Goal: Task Accomplishment & Management: Use online tool/utility

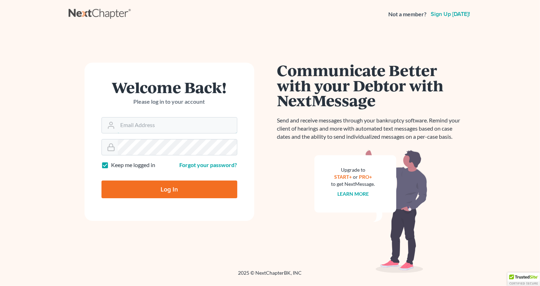
type input "[PERSON_NAME][EMAIL_ADDRESS][DOMAIN_NAME]"
click at [181, 187] on input "Log In" at bounding box center [170, 189] width 136 height 18
type input "Thinking..."
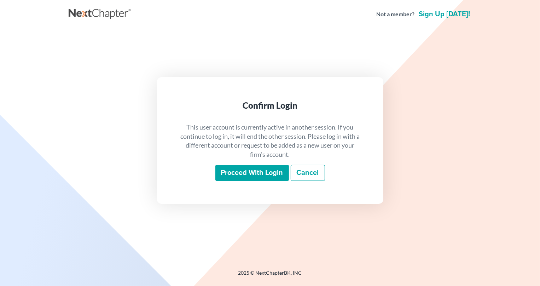
click at [241, 174] on input "Proceed with login" at bounding box center [252, 173] width 74 height 16
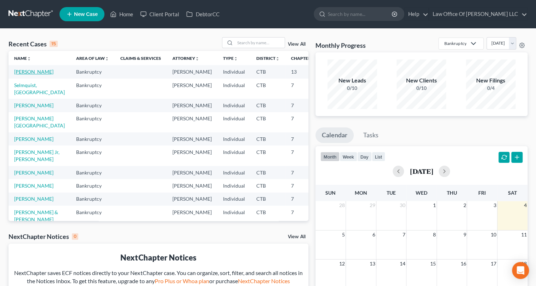
click at [23, 71] on link "[PERSON_NAME]" at bounding box center [33, 72] width 39 height 6
select select "6"
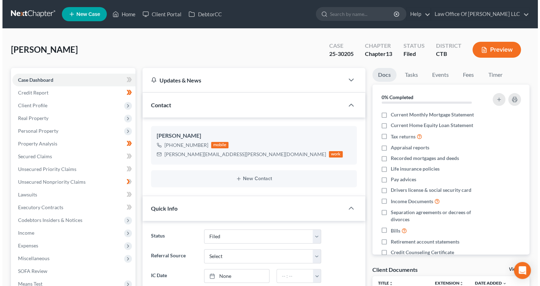
scroll to position [460, 0]
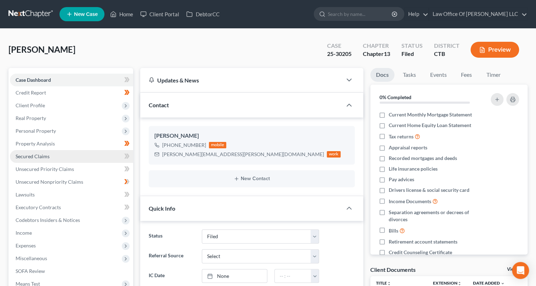
click at [30, 154] on span "Secured Claims" at bounding box center [33, 156] width 34 height 6
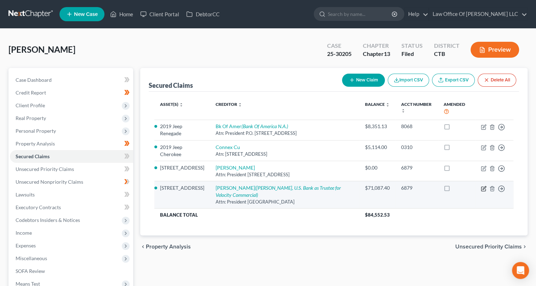
click at [483, 186] on icon "button" at bounding box center [483, 187] width 3 height 3
select select "36"
select select "4"
select select "0"
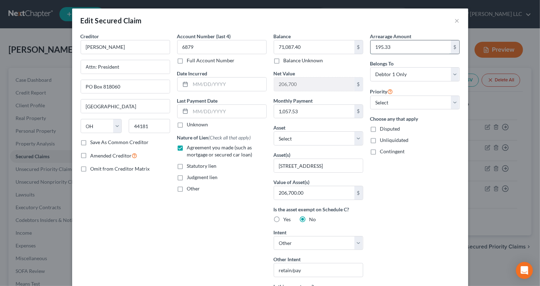
click at [378, 48] on input "195.33" at bounding box center [411, 46] width 80 height 13
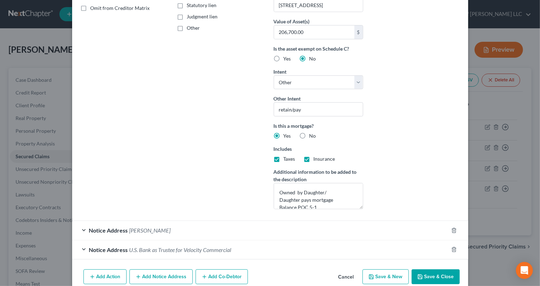
type input "105.33"
click at [440, 279] on button "Save & Close" at bounding box center [436, 276] width 48 height 15
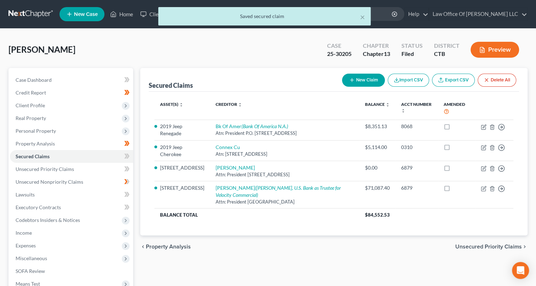
scroll to position [102, 0]
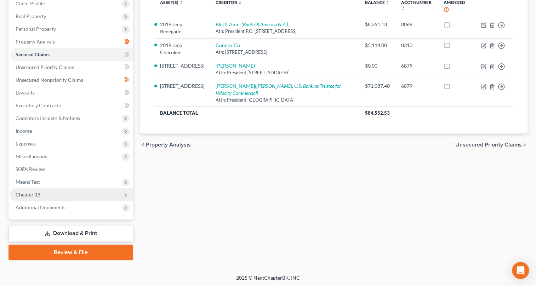
click at [127, 194] on icon at bounding box center [126, 195] width 6 height 6
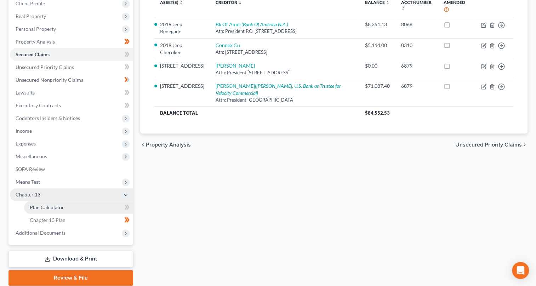
click at [111, 205] on link "Plan Calculator" at bounding box center [78, 207] width 109 height 13
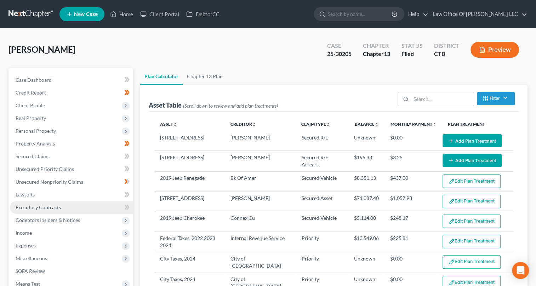
select select "59"
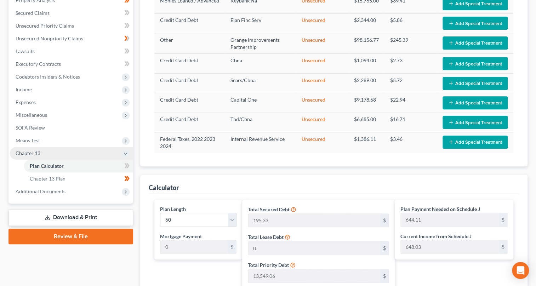
scroll to position [47, 0]
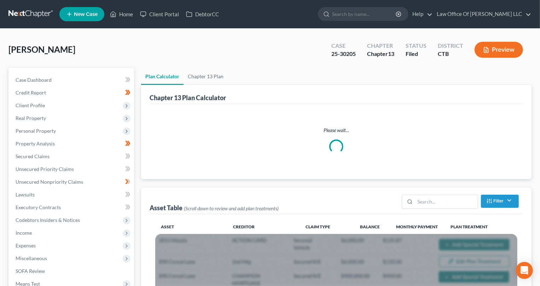
scroll to position [47, 0]
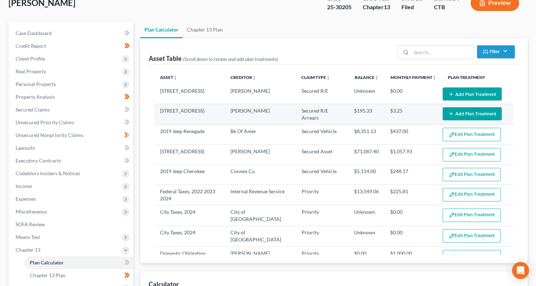
select select "59"
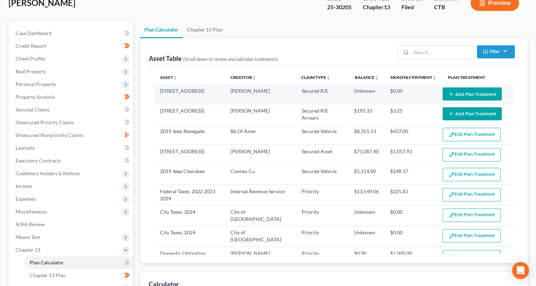
click at [448, 92] on icon "button" at bounding box center [451, 94] width 6 height 6
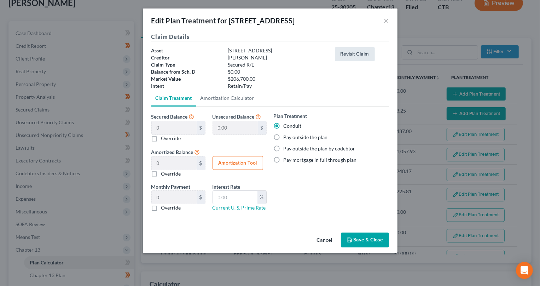
click at [352, 53] on button "Revisit Claim" at bounding box center [355, 54] width 40 height 14
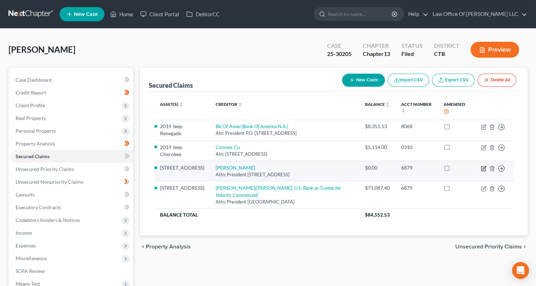
click at [483, 167] on icon "button" at bounding box center [483, 167] width 3 height 3
select select "36"
select select "4"
select select "0"
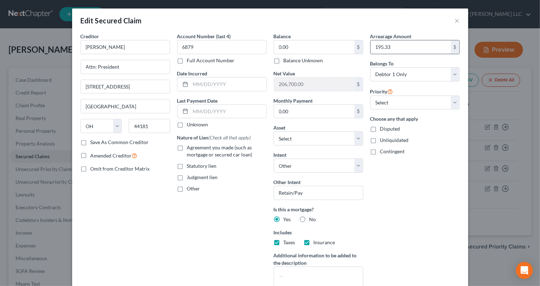
click at [378, 47] on input "195.33" at bounding box center [411, 46] width 80 height 13
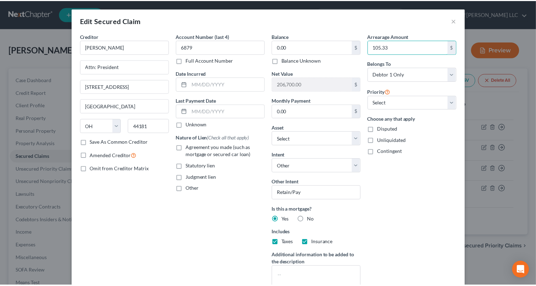
scroll to position [76, 0]
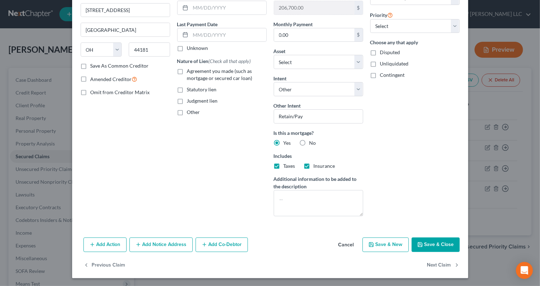
type input "105.33"
click at [450, 244] on button "Save & Close" at bounding box center [436, 244] width 48 height 15
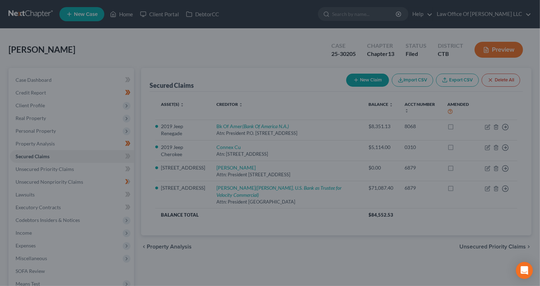
select select "3"
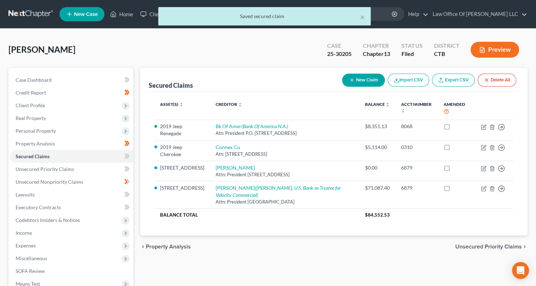
scroll to position [102, 0]
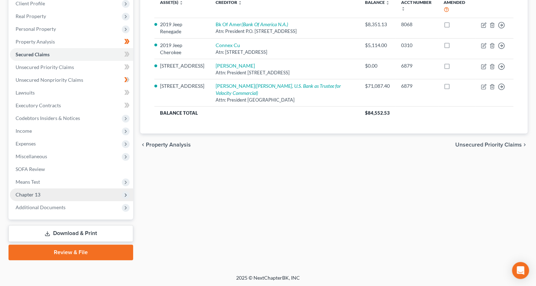
click at [128, 195] on icon at bounding box center [126, 195] width 8 height 8
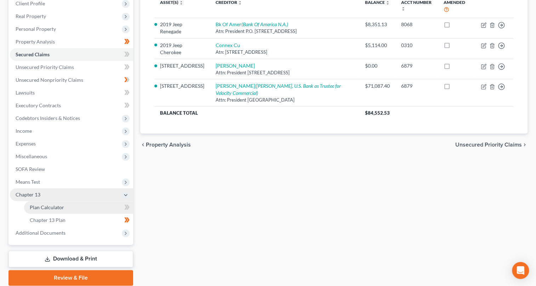
click at [110, 209] on link "Plan Calculator" at bounding box center [78, 207] width 109 height 13
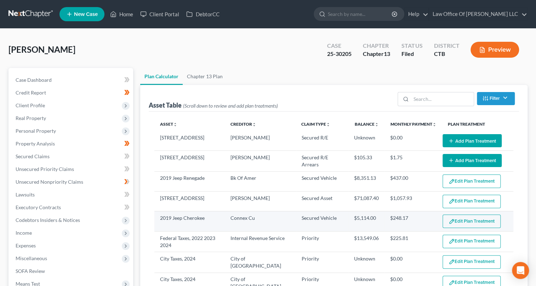
select select "59"
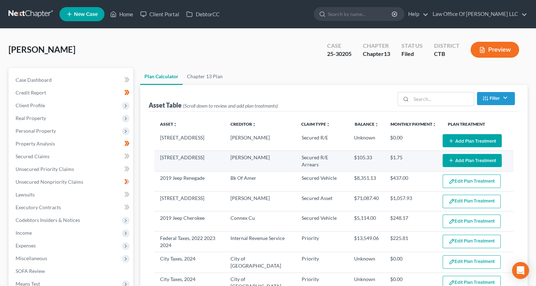
click at [473, 157] on button "Add Plan Treatment" at bounding box center [471, 160] width 59 height 13
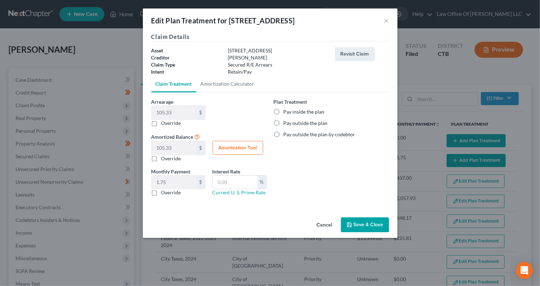
click at [284, 111] on label "Pay inside the plan" at bounding box center [304, 111] width 41 height 7
click at [287, 111] on input "Pay inside the plan" at bounding box center [289, 110] width 5 height 5
radio input "true"
click at [367, 225] on button "Save & Close" at bounding box center [365, 224] width 48 height 15
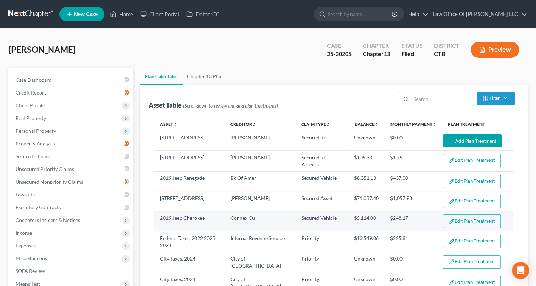
select select "59"
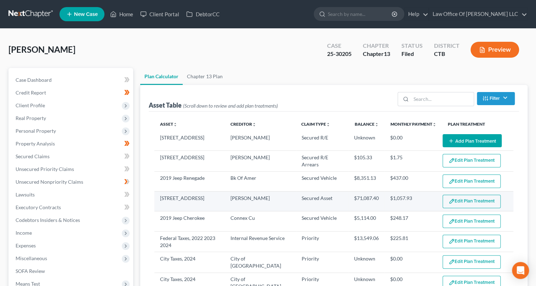
click at [452, 202] on button "Edit Plan Treatment" at bounding box center [471, 201] width 58 height 13
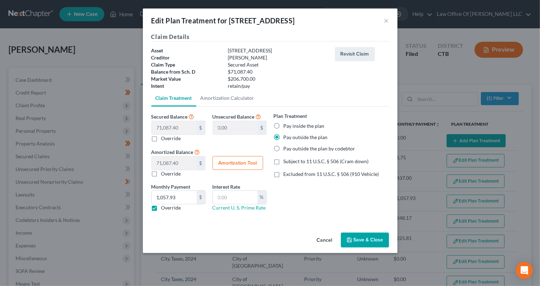
click at [374, 237] on button "Save & Close" at bounding box center [365, 239] width 48 height 15
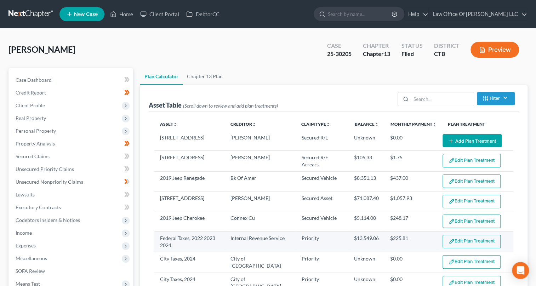
select select "59"
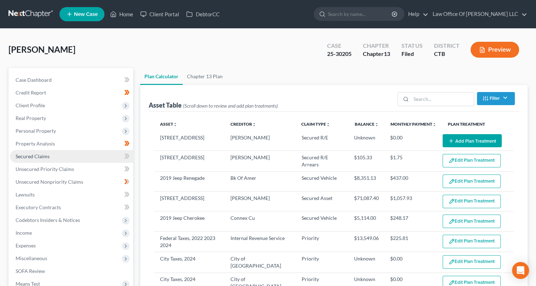
click at [43, 155] on span "Secured Claims" at bounding box center [33, 156] width 34 height 6
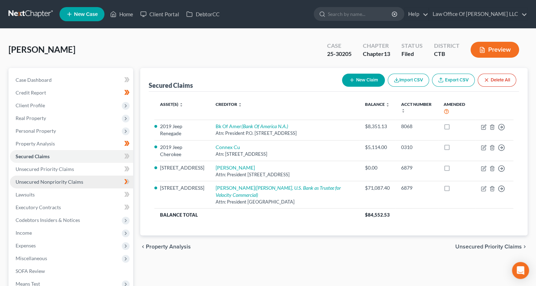
click at [50, 179] on span "Unsecured Nonpriority Claims" at bounding box center [50, 182] width 68 height 6
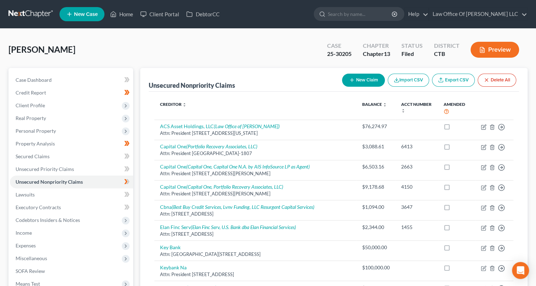
scroll to position [180, 0]
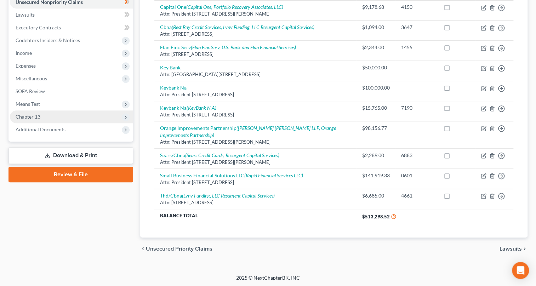
click at [126, 112] on span "Chapter 13" at bounding box center [71, 116] width 123 height 13
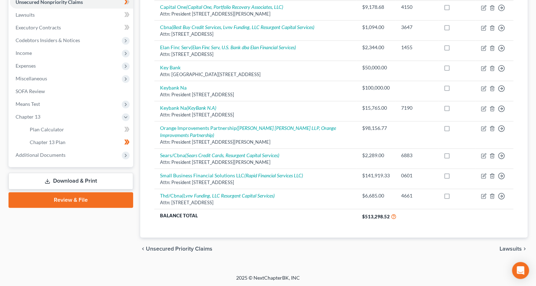
click at [125, 129] on body "Home New Case Client Portal DebtorCC Law Office Of Frank Sacramone Jr. LLC fran…" at bounding box center [268, 53] width 536 height 467
click at [61, 127] on span "Plan Calculator" at bounding box center [47, 129] width 34 height 6
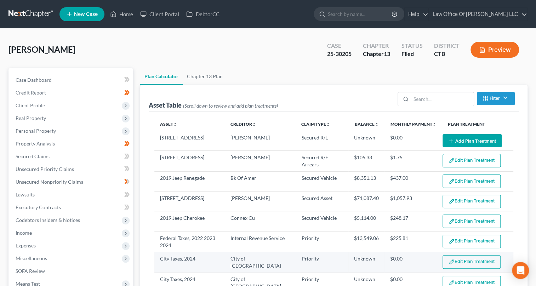
scroll to position [96, 0]
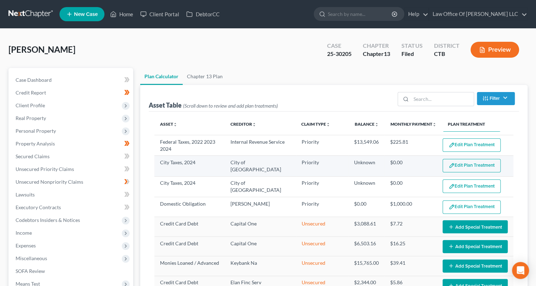
select select "59"
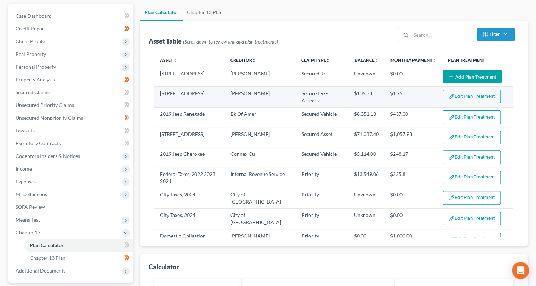
scroll to position [128, 0]
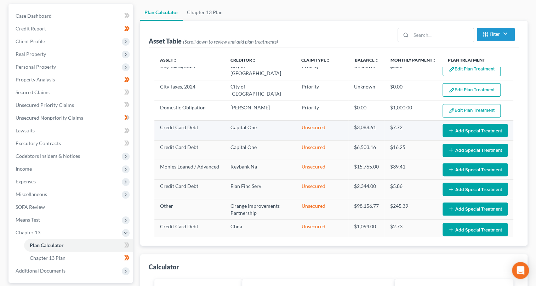
click at [463, 125] on button "Add Special Treatment" at bounding box center [474, 130] width 65 height 13
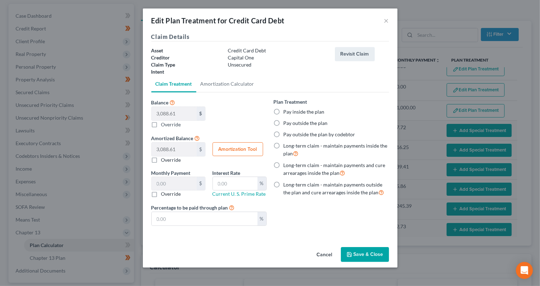
click at [161, 125] on label "Override" at bounding box center [171, 124] width 20 height 7
click at [164, 125] on input "Balance 3,088.61 $ $ Override" at bounding box center [166, 123] width 5 height 5
checkbox input "true"
click at [161, 125] on label "Override" at bounding box center [171, 124] width 20 height 7
click at [164, 125] on input "Balance 3,088.61 $ $ Override" at bounding box center [166, 123] width 5 height 5
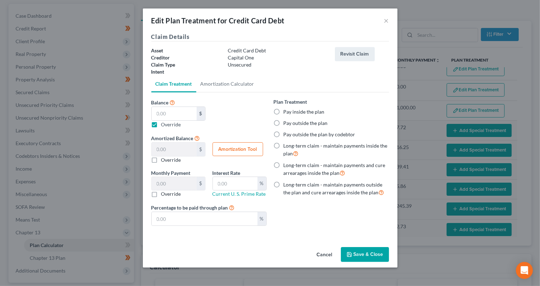
checkbox input "false"
type input "3,088.61"
click at [367, 255] on button "Save & Close" at bounding box center [365, 254] width 48 height 15
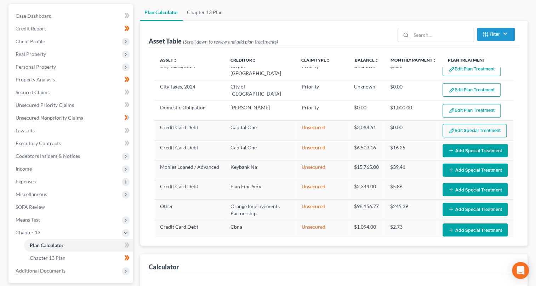
select select "59"
click at [468, 127] on button "Edit Special Treatment" at bounding box center [474, 130] width 64 height 13
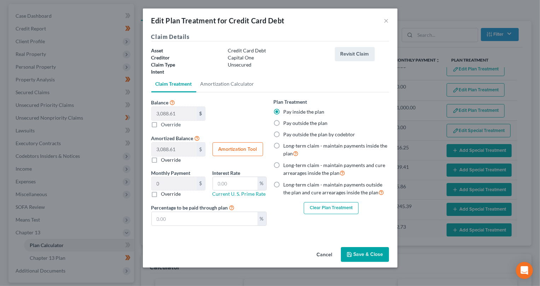
click at [284, 109] on label "Pay inside the plan" at bounding box center [304, 111] width 41 height 7
click at [287, 109] on input "Pay inside the plan" at bounding box center [289, 110] width 5 height 5
click at [330, 206] on button "Clear Plan Treatment" at bounding box center [331, 208] width 55 height 12
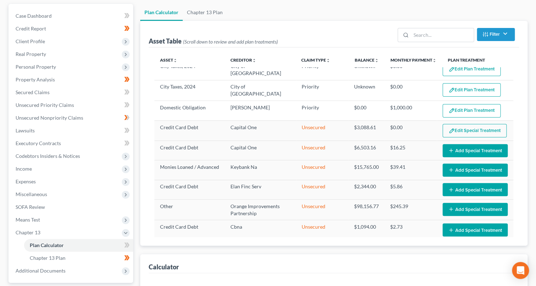
select select "59"
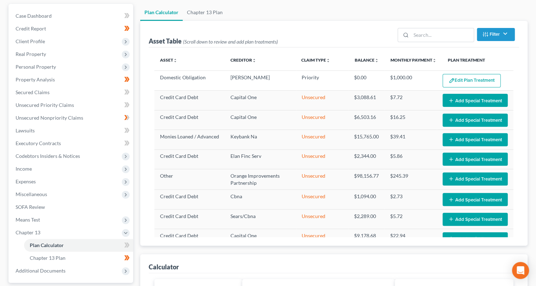
scroll to position [171, 0]
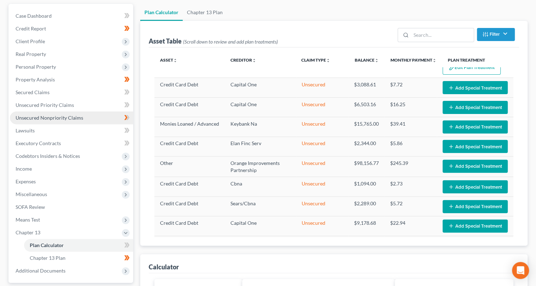
click at [43, 117] on span "Unsecured Nonpriority Claims" at bounding box center [50, 118] width 68 height 6
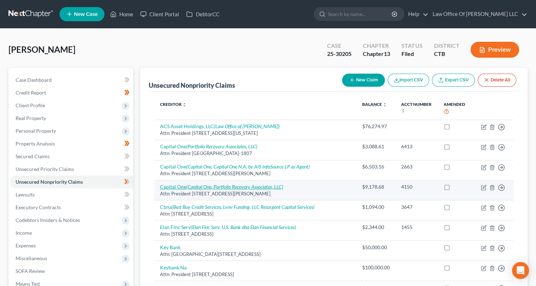
scroll to position [32, 0]
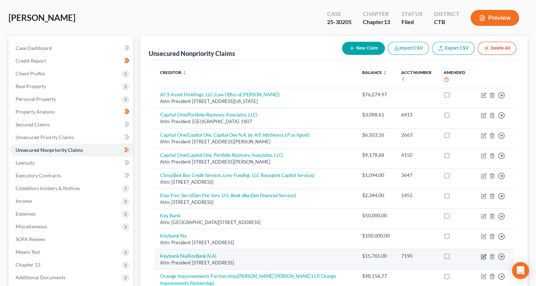
click at [483, 254] on icon "button" at bounding box center [483, 255] width 3 height 3
select select "35"
select select "10"
select select "0"
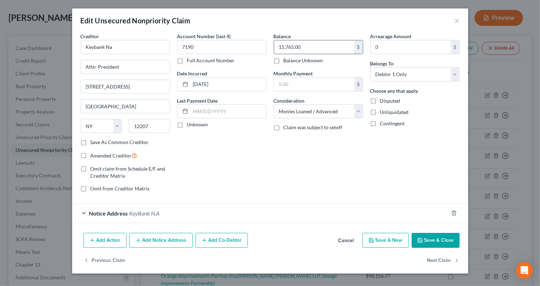
click at [283, 46] on input "15,765.00" at bounding box center [314, 46] width 80 height 13
type input "15,765.00"
click at [434, 238] on button "Save & Close" at bounding box center [436, 240] width 48 height 15
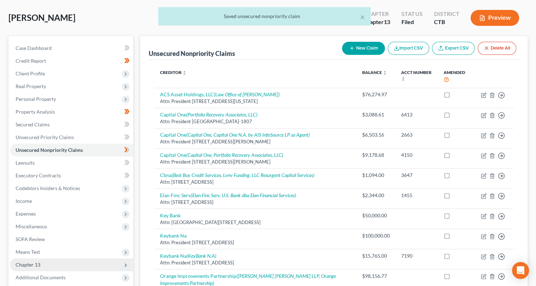
click at [126, 262] on icon at bounding box center [126, 265] width 6 height 6
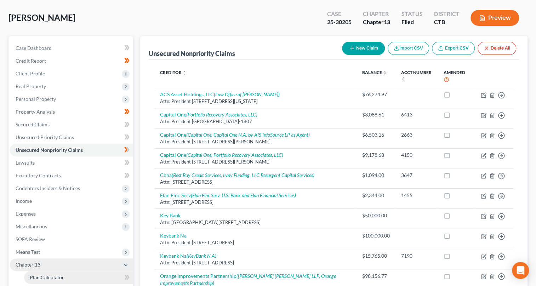
click at [92, 276] on link "Plan Calculator" at bounding box center [78, 277] width 109 height 13
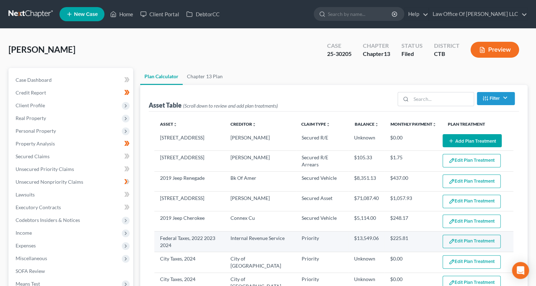
select select "59"
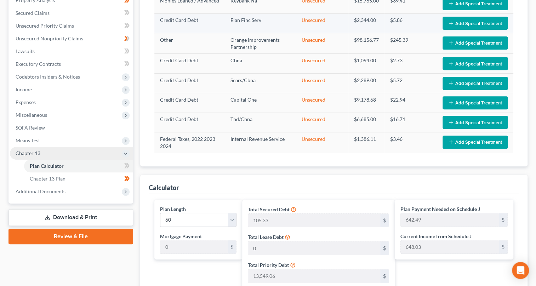
scroll to position [118, 0]
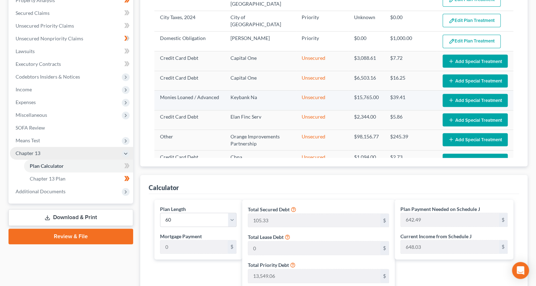
click at [464, 94] on button "Add Special Treatment" at bounding box center [474, 100] width 65 height 13
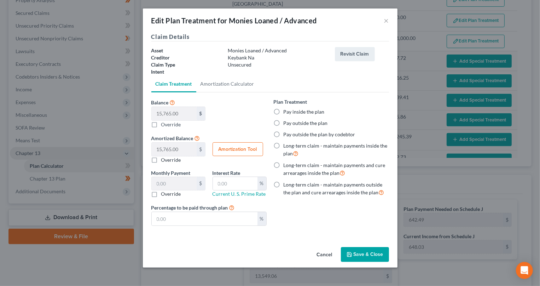
click at [161, 123] on label "Override" at bounding box center [171, 124] width 20 height 7
click at [164, 123] on input "Balance 15,765.00 $ $ Override" at bounding box center [166, 123] width 5 height 5
checkbox input "true"
click at [157, 114] on input "Balance 15,765.00 $ $ Override" at bounding box center [174, 113] width 45 height 13
type input "1"
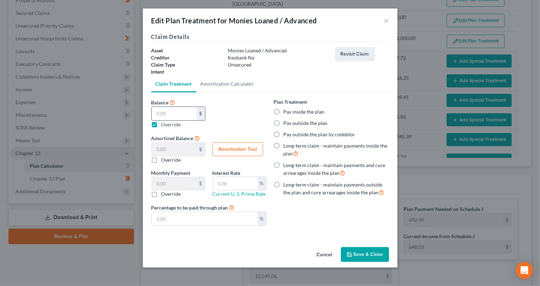
type input "1.00"
type input "14"
type input "14.00"
type input "140"
type input "140.00"
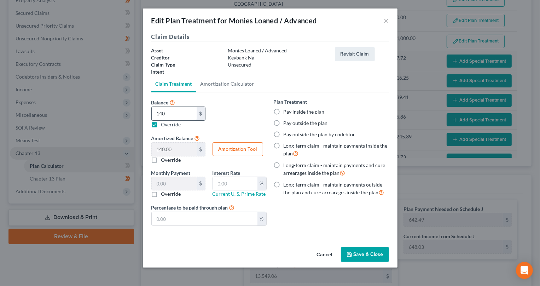
type input "1405"
type input "1,405.00"
type input "1,4055"
type input "14,055.00"
type input "14,055.08"
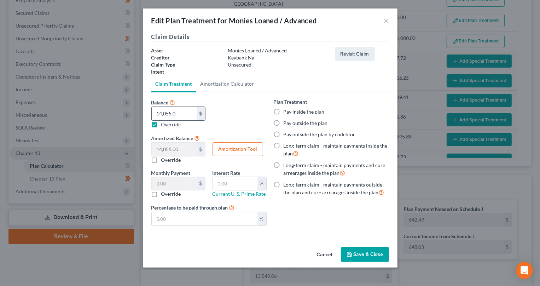
type input "14,055.08"
click at [369, 252] on button "Save & Close" at bounding box center [365, 254] width 48 height 15
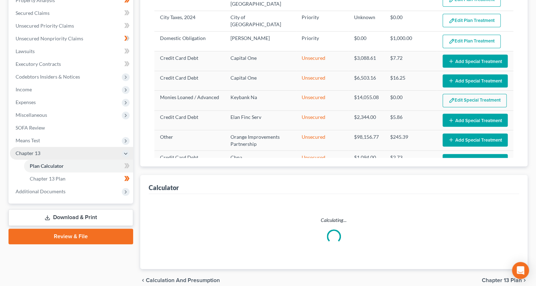
select select "59"
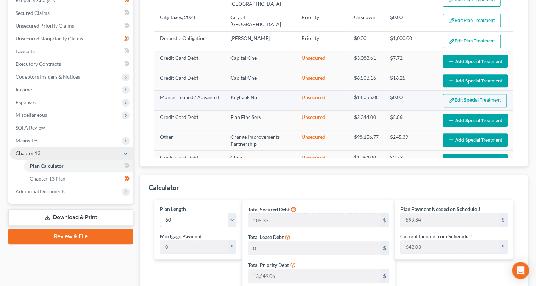
click at [483, 96] on button "Edit Special Treatment" at bounding box center [474, 100] width 64 height 13
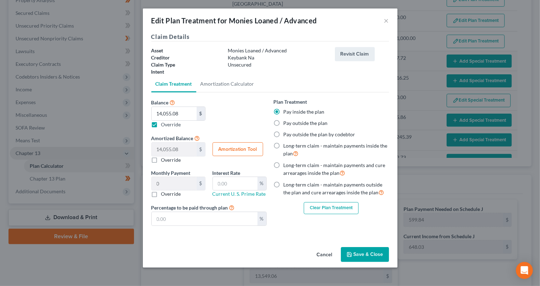
click at [313, 209] on button "Clear Plan Treatment" at bounding box center [331, 208] width 55 height 12
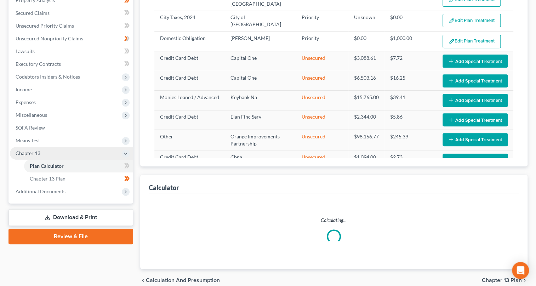
select select "59"
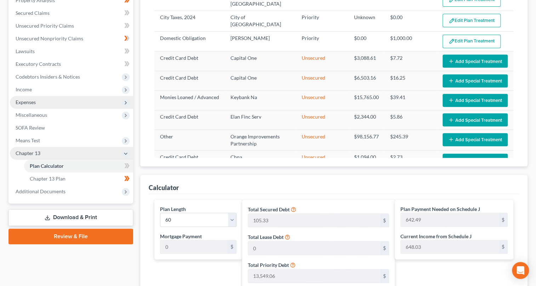
scroll to position [15, 0]
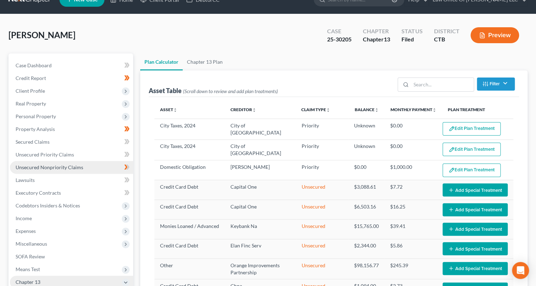
click at [75, 167] on span "Unsecured Nonpriority Claims" at bounding box center [50, 167] width 68 height 6
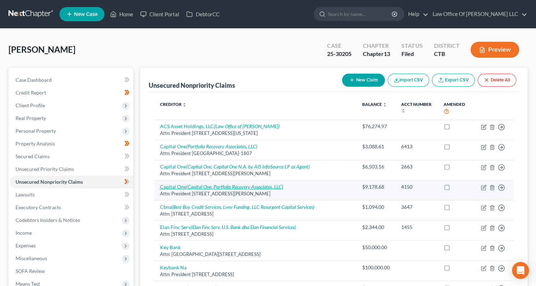
click at [265, 184] on icon "(Capital One, Portfolio Recovery Associates, LLC)" at bounding box center [234, 187] width 97 height 6
select select "48"
select select "2"
select select "0"
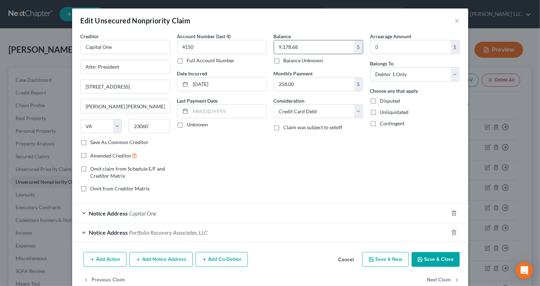
click at [299, 48] on input "9,178.68" at bounding box center [314, 46] width 80 height 13
type input "8,315.92"
click at [446, 257] on button "Save & Close" at bounding box center [436, 259] width 48 height 15
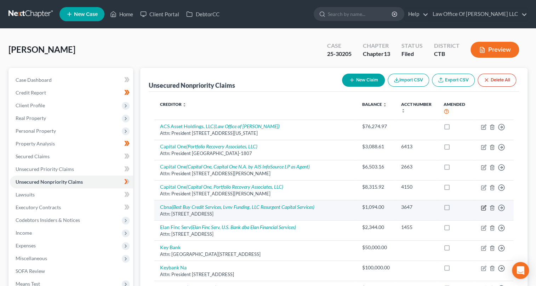
click at [483, 206] on icon "button" at bounding box center [483, 206] width 3 height 3
select select "43"
select select "2"
select select "0"
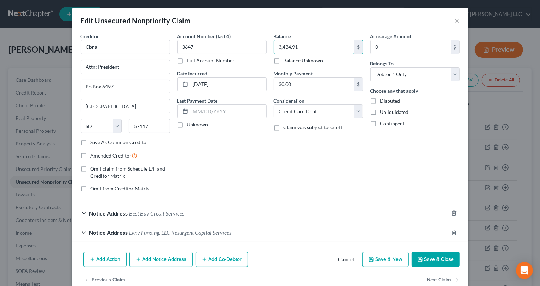
type input "3,434.91"
click at [436, 261] on button "Save & Close" at bounding box center [436, 259] width 48 height 15
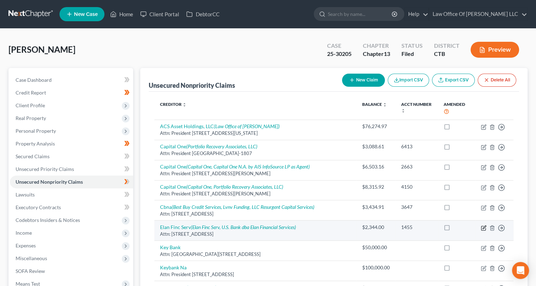
click at [483, 227] on icon "button" at bounding box center [483, 226] width 3 height 3
select select "26"
select select "2"
select select "0"
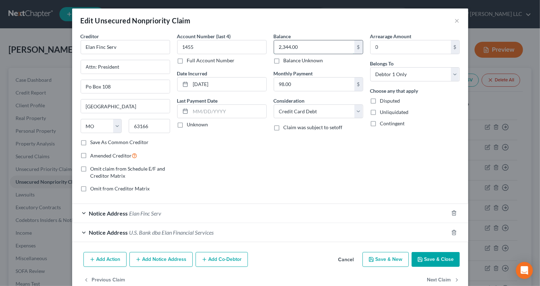
click at [301, 47] on input "2,344.00" at bounding box center [314, 46] width 80 height 13
type input "2,344.70"
click at [442, 255] on button "Save & Close" at bounding box center [436, 259] width 48 height 15
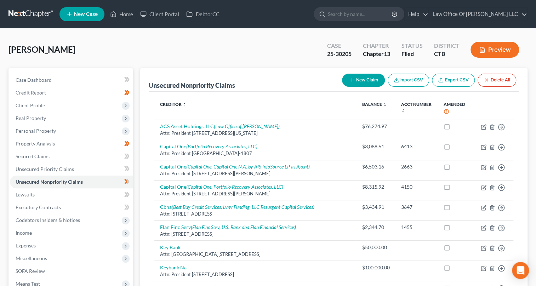
scroll to position [64, 0]
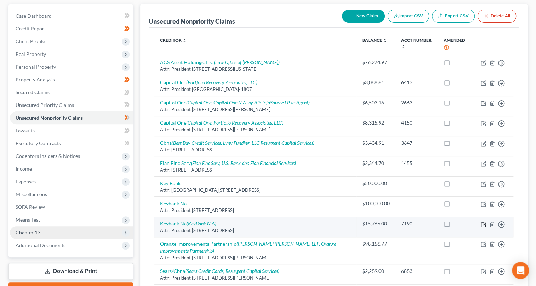
click at [483, 223] on icon "button" at bounding box center [483, 224] width 6 height 6
select select "35"
select select "10"
select select "0"
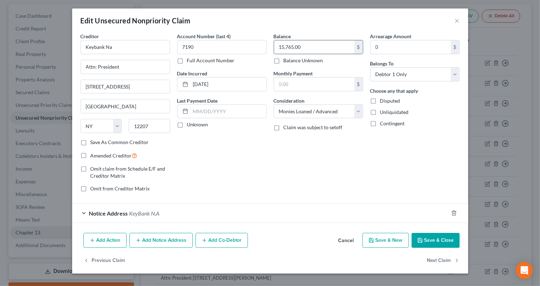
click at [304, 47] on input "15,765.00" at bounding box center [314, 46] width 80 height 13
type input "14,055.08"
click at [429, 239] on button "Save & Close" at bounding box center [436, 240] width 48 height 15
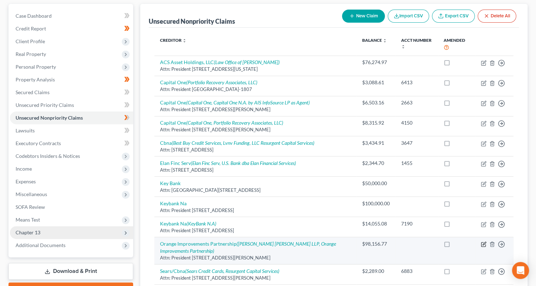
click at [481, 244] on icon "button" at bounding box center [483, 244] width 6 height 6
select select "35"
select select "14"
select select "0"
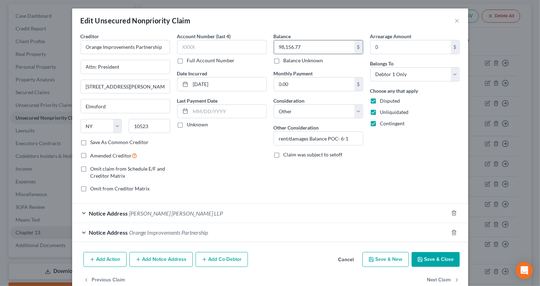
click at [301, 46] on input "98,156.77" at bounding box center [314, 46] width 80 height 13
type input "97,824.56"
click at [428, 255] on button "Save & Close" at bounding box center [436, 259] width 48 height 15
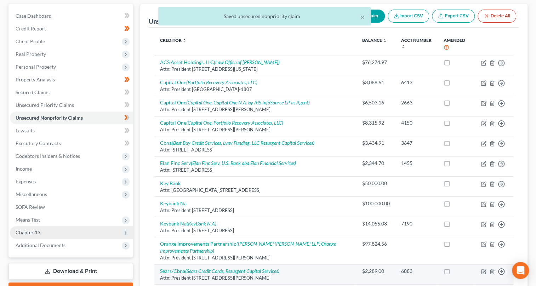
scroll to position [96, 0]
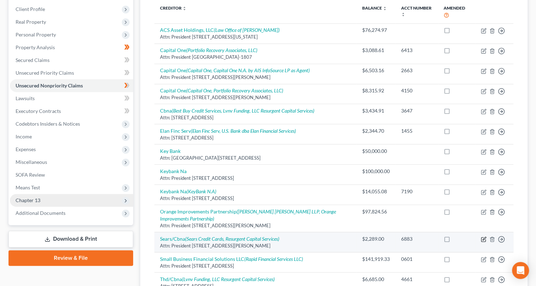
click at [482, 238] on icon "button" at bounding box center [483, 238] width 3 height 3
select select "36"
select select "2"
select select "0"
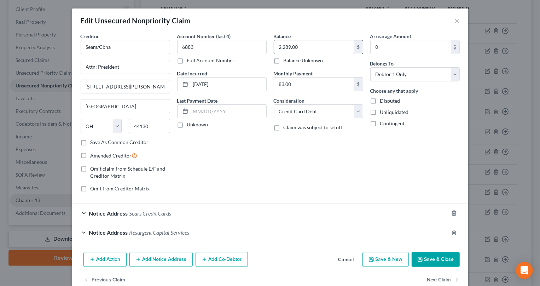
click at [295, 46] on input "2,289.00" at bounding box center [314, 46] width 80 height 13
click at [296, 46] on input "2,289.00" at bounding box center [314, 46] width 80 height 13
type input "2,289.67"
click at [439, 259] on button "Save & Close" at bounding box center [436, 259] width 48 height 15
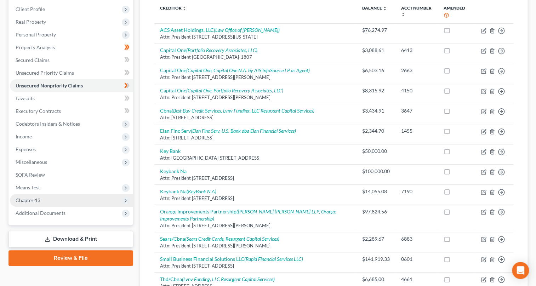
scroll to position [128, 0]
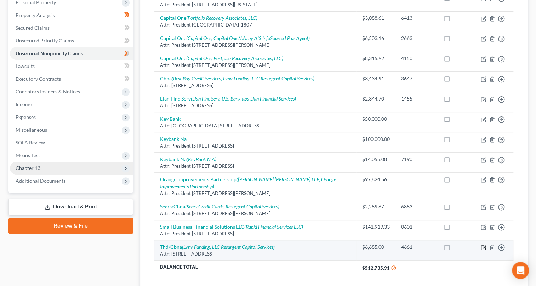
click at [483, 246] on icon "button" at bounding box center [483, 247] width 6 height 6
select select "44"
select select "2"
select select "0"
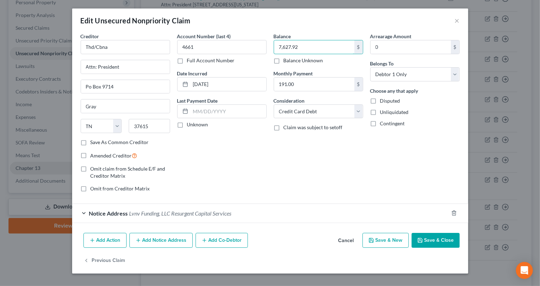
type input "7,627.92"
click at [436, 238] on button "Save & Close" at bounding box center [436, 240] width 48 height 15
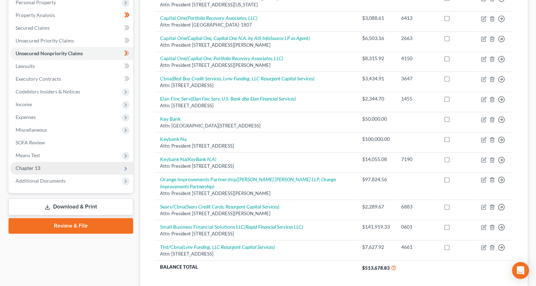
scroll to position [0, 0]
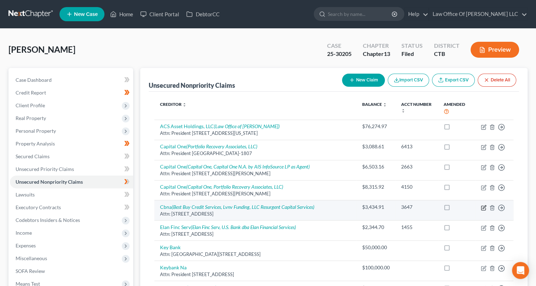
click at [483, 207] on icon "button" at bounding box center [483, 206] width 3 height 3
select select "43"
select select "2"
select select "0"
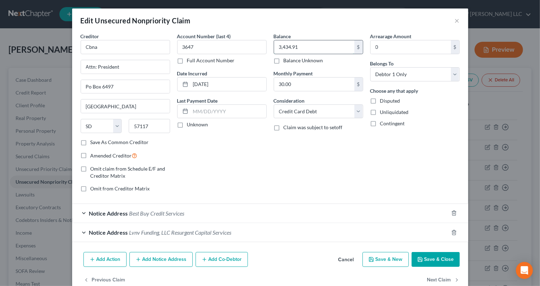
click at [301, 46] on input "3,434.91" at bounding box center [314, 46] width 80 height 13
type input "3,434.92"
click at [426, 260] on button "Save & Close" at bounding box center [436, 259] width 48 height 15
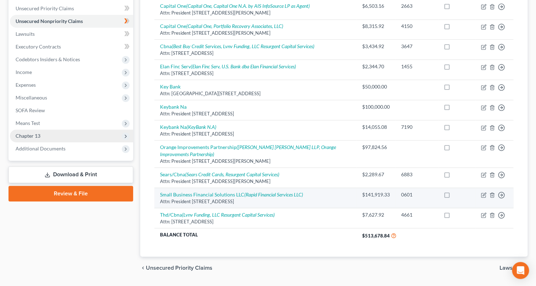
scroll to position [180, 0]
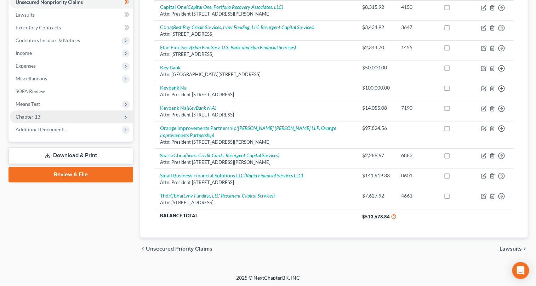
click at [513, 246] on span "Lawsuits" at bounding box center [510, 249] width 22 height 6
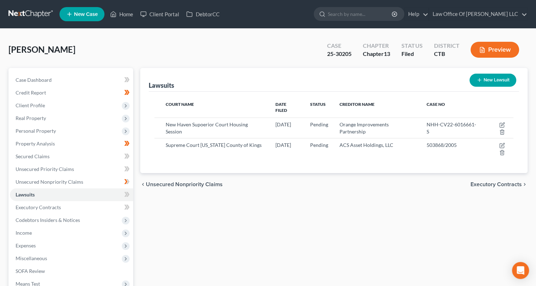
scroll to position [102, 0]
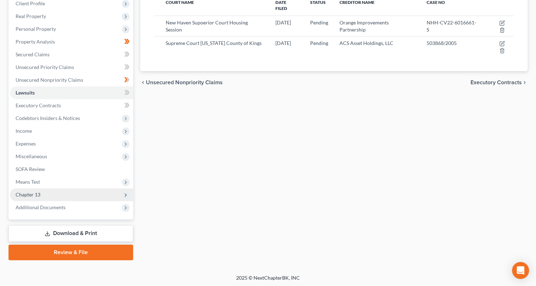
click at [124, 194] on icon at bounding box center [126, 195] width 6 height 6
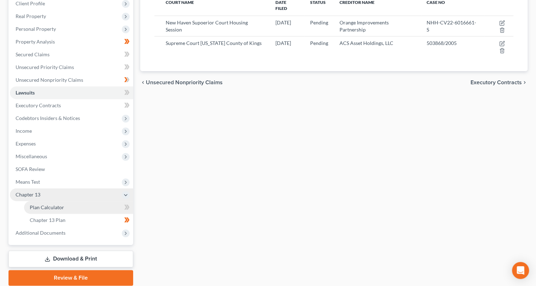
click at [115, 205] on link "Plan Calculator" at bounding box center [78, 207] width 109 height 13
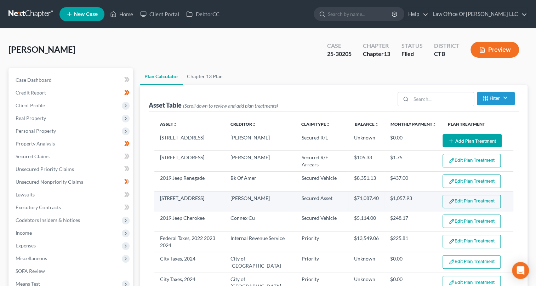
select select "59"
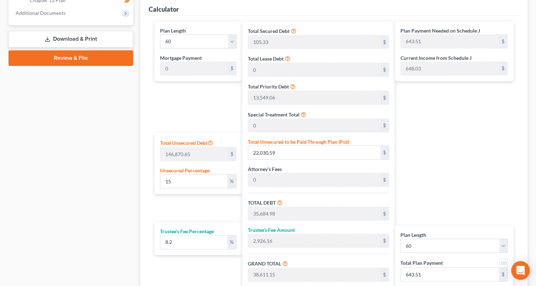
scroll to position [354, 0]
